Goal: Task Accomplishment & Management: Use online tool/utility

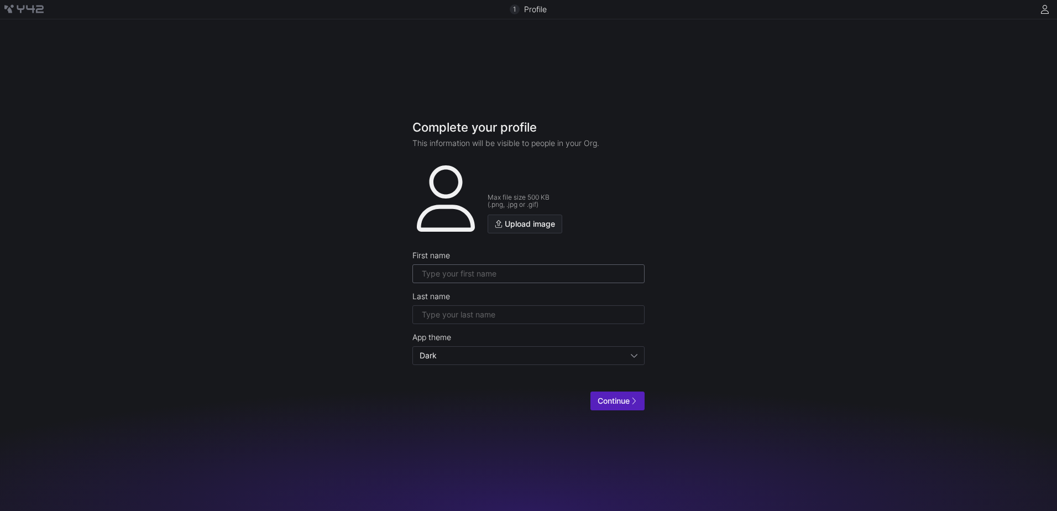
click at [477, 270] on input "text" at bounding box center [528, 273] width 213 height 9
type input "John Renzo"
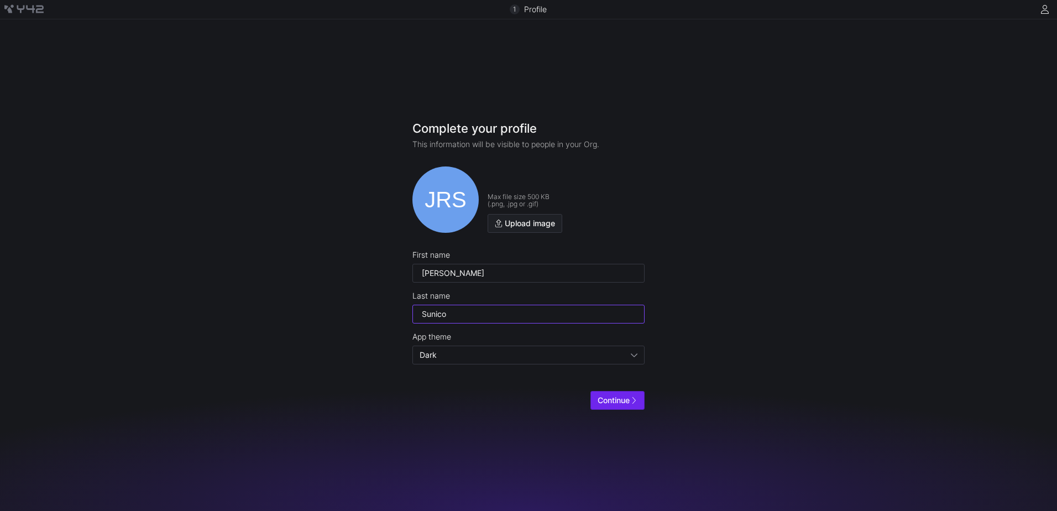
type input "Sunico"
click at [627, 405] on span "submit" at bounding box center [617, 400] width 53 height 18
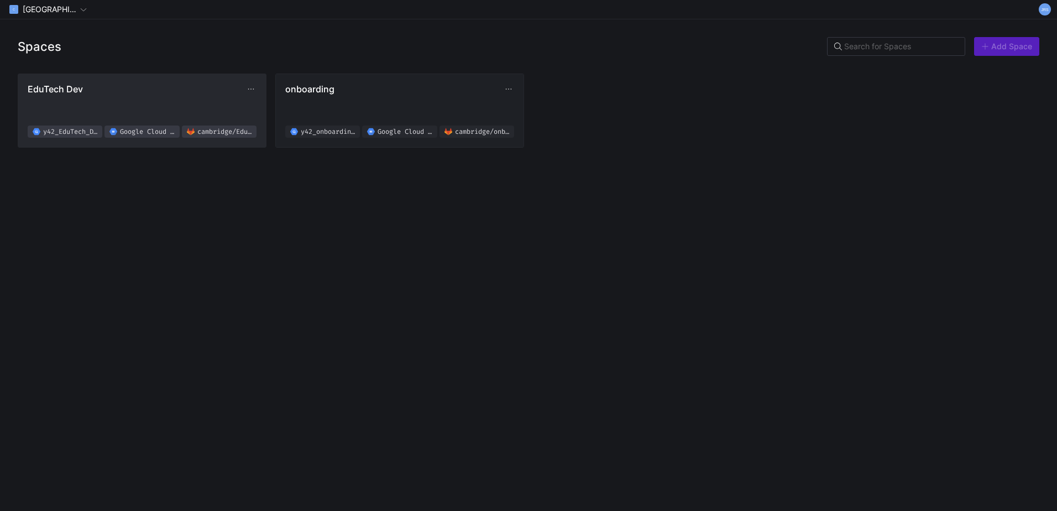
click at [153, 84] on span "EduTech Dev" at bounding box center [137, 88] width 218 height 11
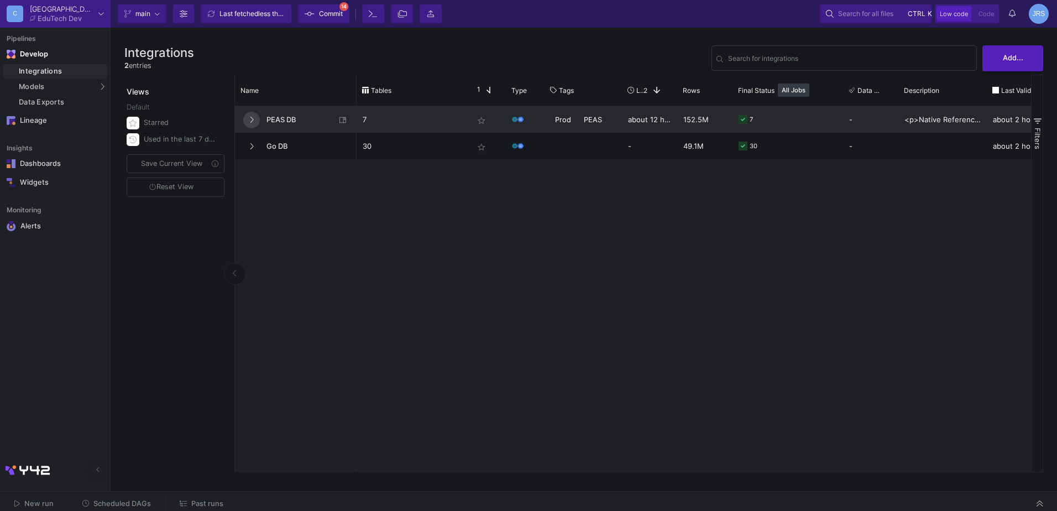
click at [253, 120] on icon at bounding box center [251, 120] width 3 height 6
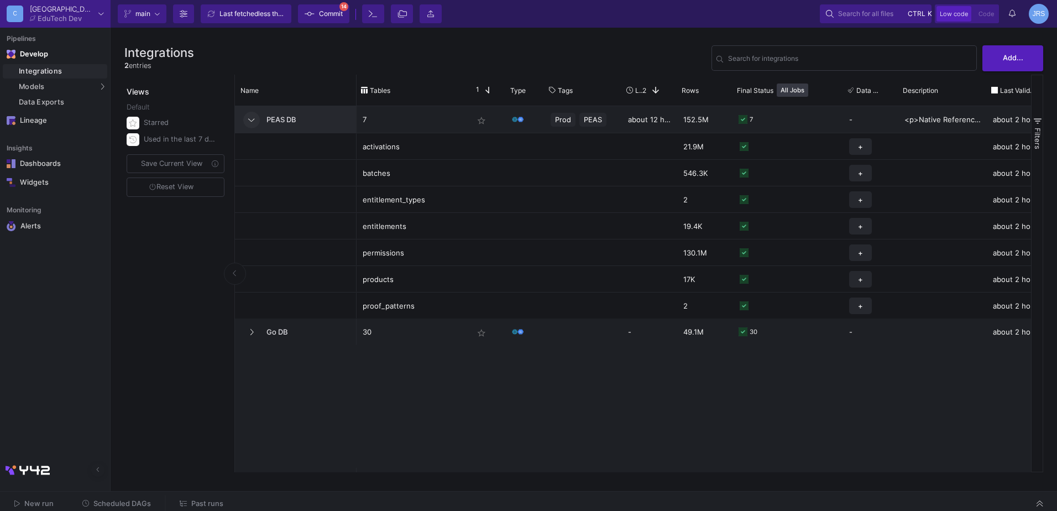
scroll to position [0, 22]
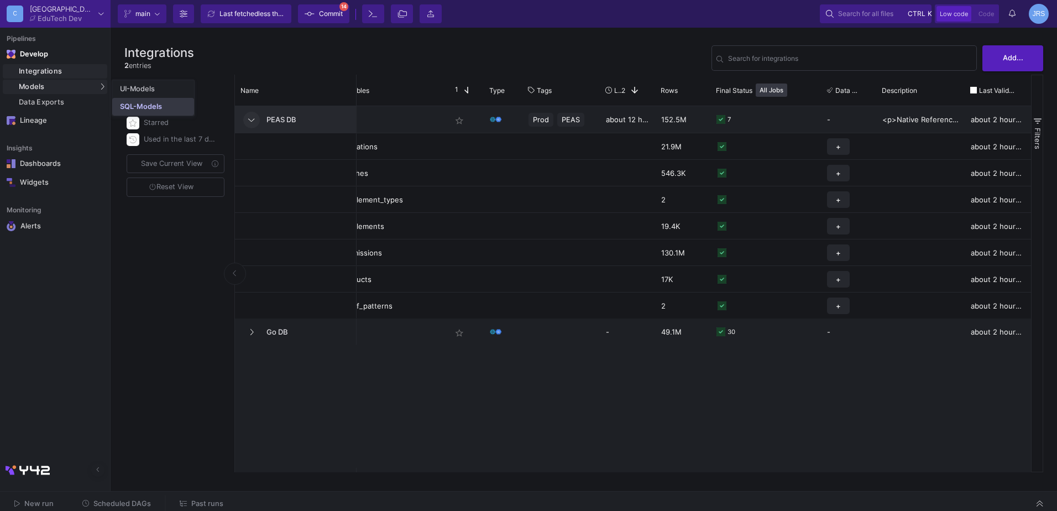
click at [148, 106] on div "SQL-Models" at bounding box center [141, 106] width 42 height 9
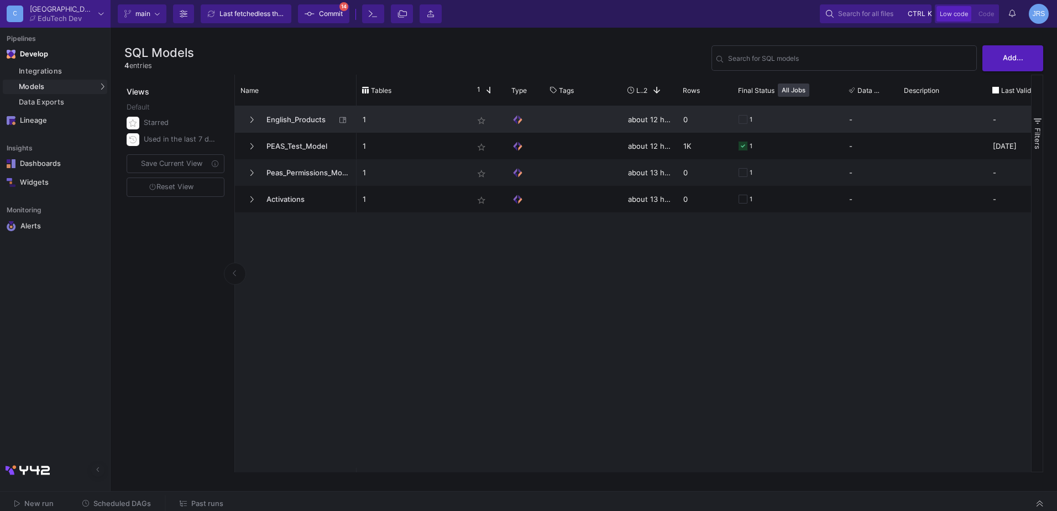
click at [273, 122] on span "English_Products" at bounding box center [298, 120] width 76 height 26
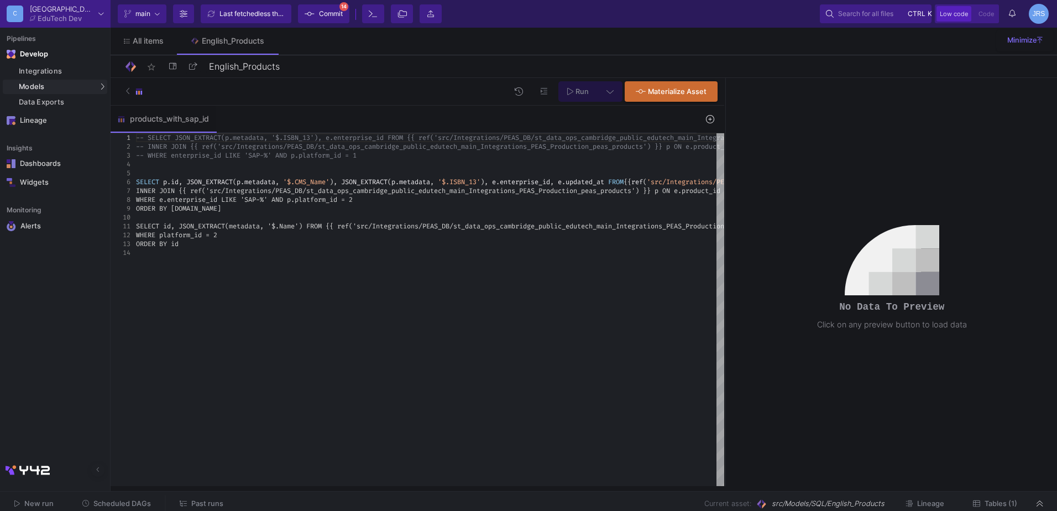
click at [249, 251] on div at bounding box center [430, 252] width 588 height 9
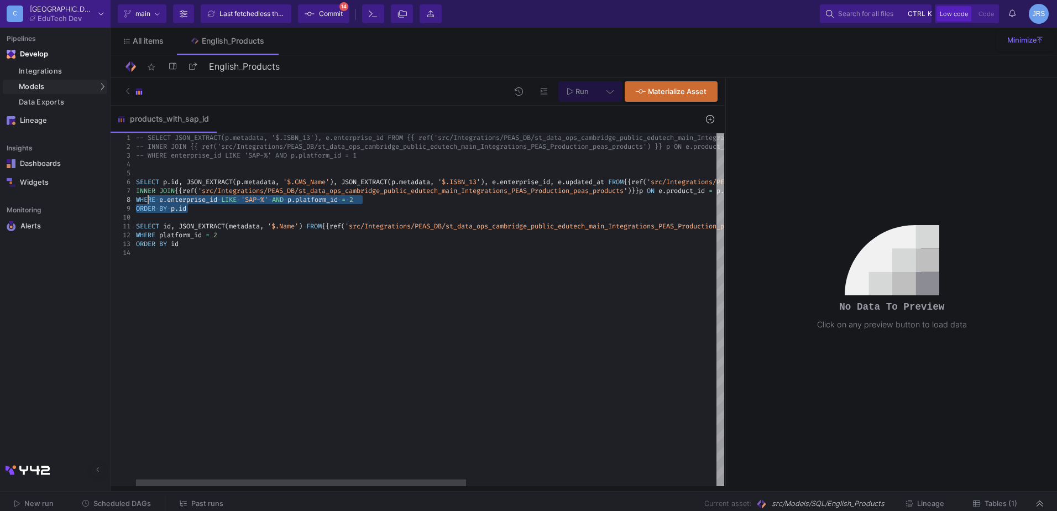
type textarea "-- SELECT JSON_EXTRACT(p.metadata, '$.ISBN_13'), e.enterprise_id FROM {{ ref('s…"
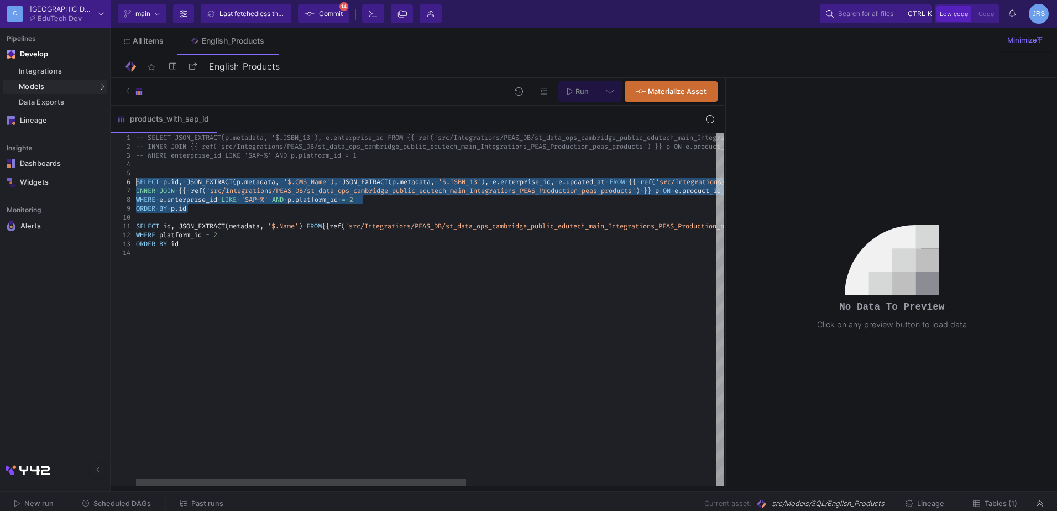
drag, startPoint x: 201, startPoint y: 207, endPoint x: 133, endPoint y: 183, distance: 71.5
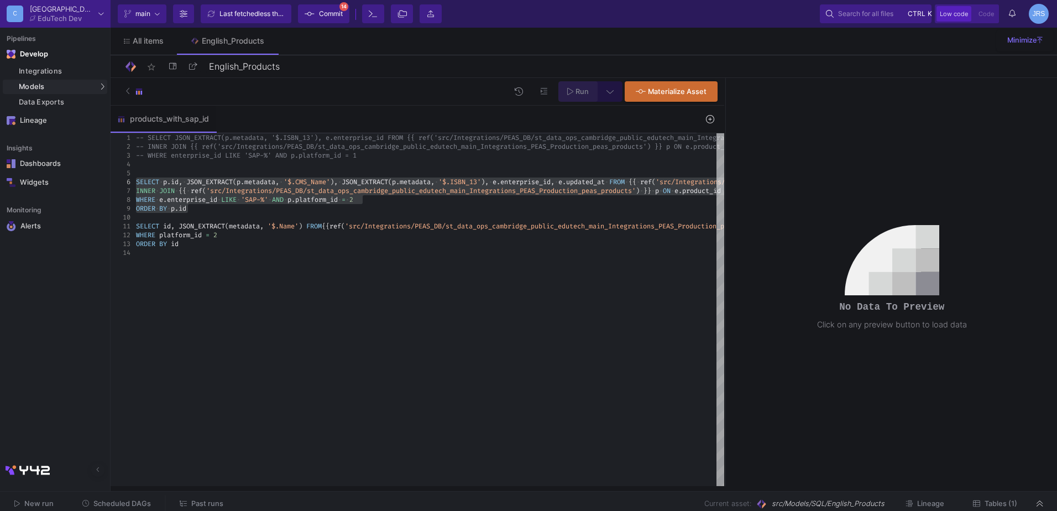
click at [578, 90] on span "Run" at bounding box center [581, 91] width 13 height 8
